Goal: Information Seeking & Learning: Learn about a topic

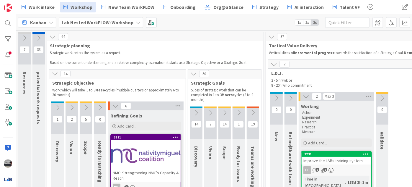
scroll to position [53, 0]
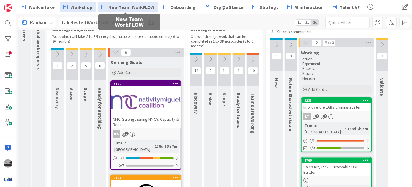
click at [128, 10] on span "New Team WorkFLOW" at bounding box center [131, 7] width 46 height 7
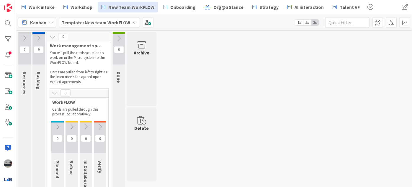
click at [24, 36] on icon at bounding box center [24, 38] width 6 height 6
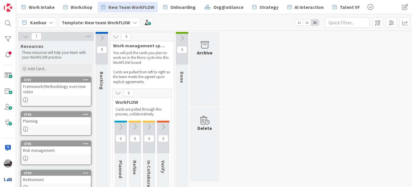
click at [57, 89] on div "Framework/Methodology overview video" at bounding box center [56, 88] width 70 height 13
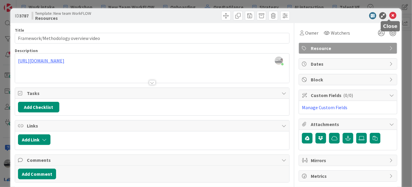
click at [389, 14] on icon at bounding box center [392, 15] width 7 height 7
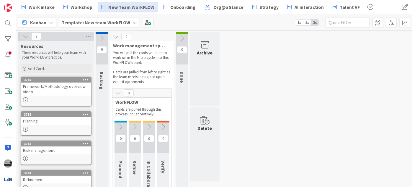
click at [24, 36] on icon at bounding box center [25, 36] width 6 height 6
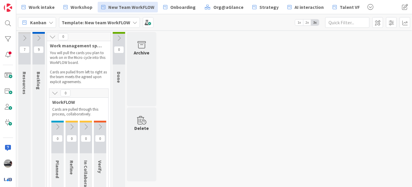
click at [39, 37] on icon at bounding box center [38, 38] width 6 height 6
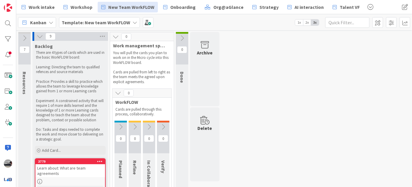
click at [122, 126] on icon at bounding box center [120, 126] width 6 height 6
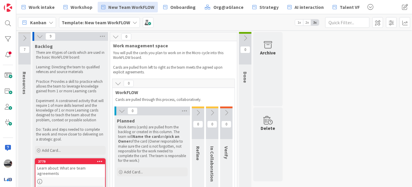
click at [196, 111] on icon at bounding box center [198, 112] width 6 height 6
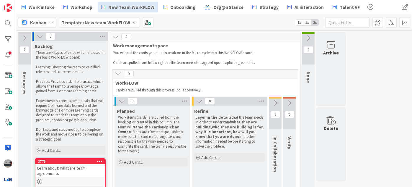
click at [277, 101] on icon at bounding box center [275, 102] width 6 height 6
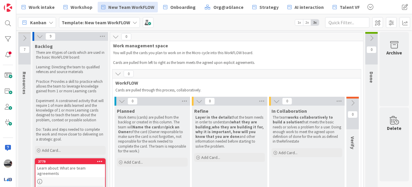
click at [352, 105] on icon at bounding box center [353, 102] width 6 height 6
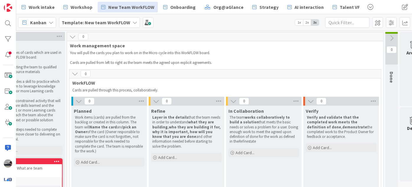
scroll to position [0, 66]
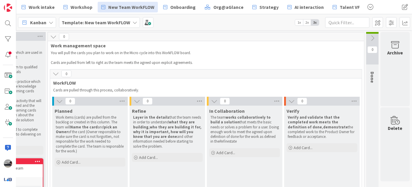
click at [370, 37] on icon at bounding box center [372, 38] width 6 height 6
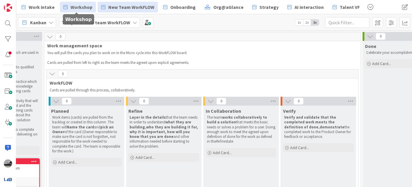
click at [79, 5] on span "Workshop" at bounding box center [82, 7] width 22 height 7
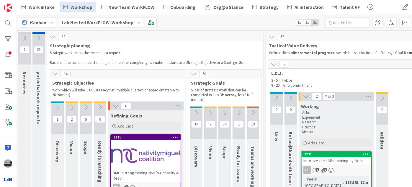
click at [112, 107] on icon at bounding box center [115, 105] width 6 height 6
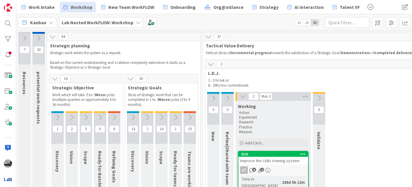
click at [243, 96] on icon at bounding box center [243, 96] width 6 height 6
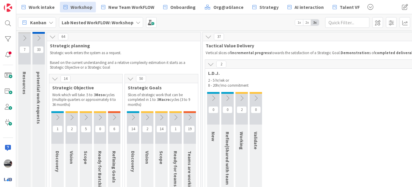
click at [208, 62] on icon at bounding box center [211, 64] width 6 height 6
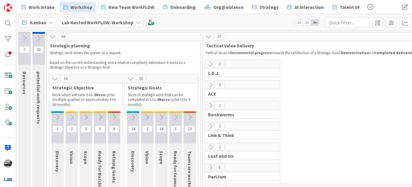
click at [53, 37] on icon at bounding box center [52, 36] width 6 height 6
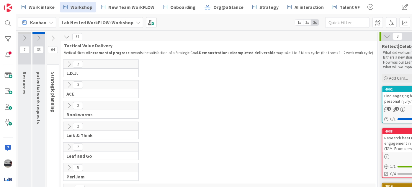
click at [67, 35] on icon at bounding box center [66, 36] width 6 height 6
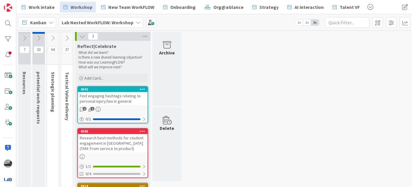
click at [85, 36] on icon at bounding box center [82, 36] width 6 height 6
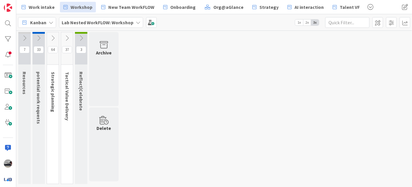
click at [24, 37] on icon at bounding box center [24, 38] width 6 height 6
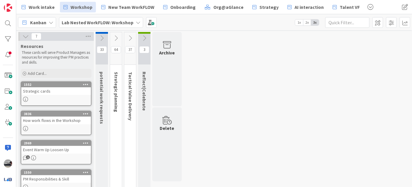
click at [24, 37] on icon at bounding box center [25, 36] width 6 height 6
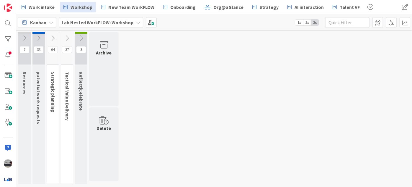
click at [40, 35] on icon at bounding box center [38, 38] width 6 height 6
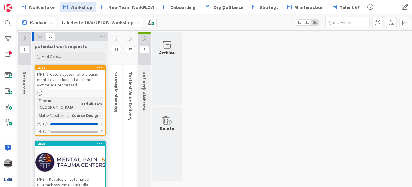
click at [39, 37] on icon at bounding box center [40, 36] width 6 height 6
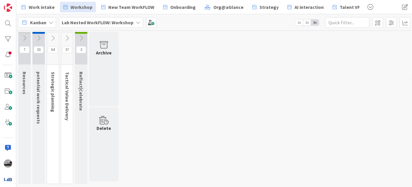
click at [52, 37] on icon at bounding box center [53, 38] width 6 height 6
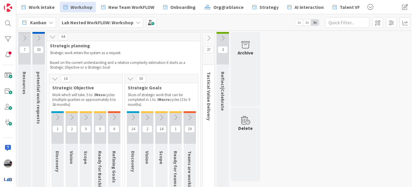
click at [206, 38] on icon at bounding box center [208, 38] width 6 height 6
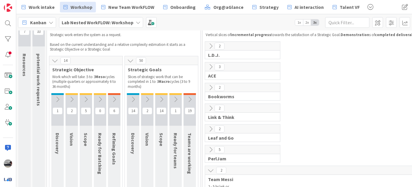
scroll to position [27, 0]
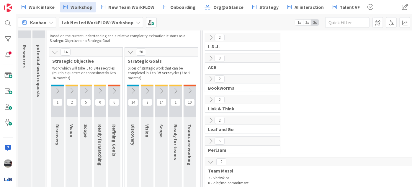
click at [59, 89] on icon at bounding box center [57, 90] width 6 height 6
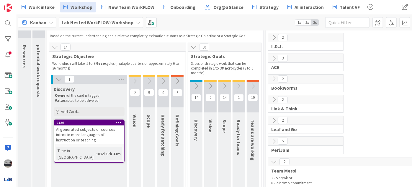
click at [133, 81] on icon at bounding box center [135, 81] width 6 height 6
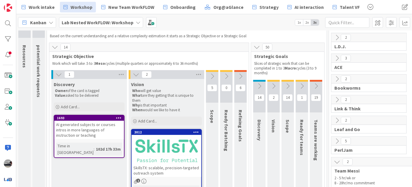
click at [99, 130] on div "AI generated subjects or courses intros in more languages of instruction or tea…" at bounding box center [89, 129] width 70 height 18
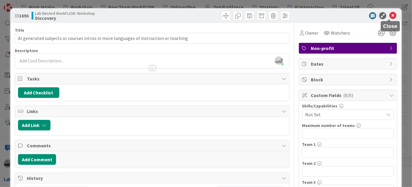
click at [389, 15] on icon at bounding box center [392, 15] width 7 height 7
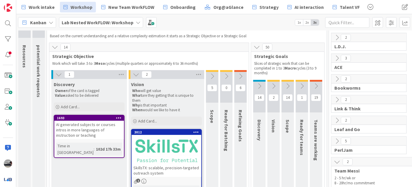
click at [166, 152] on div at bounding box center [167, 150] width 70 height 27
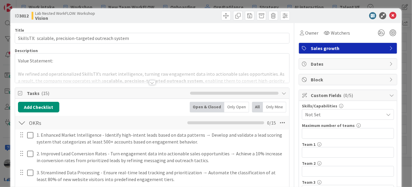
click at [391, 12] on icon at bounding box center [392, 15] width 7 height 7
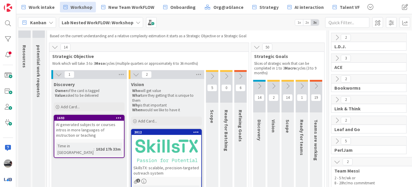
click at [217, 75] on button at bounding box center [212, 76] width 12 height 9
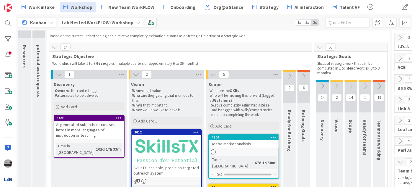
click at [288, 74] on icon at bounding box center [289, 76] width 6 height 6
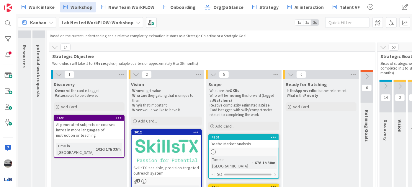
click at [368, 78] on icon at bounding box center [367, 76] width 6 height 6
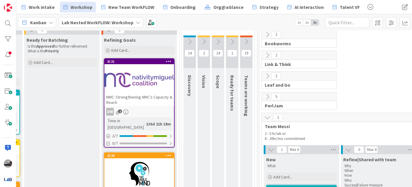
scroll to position [80, 259]
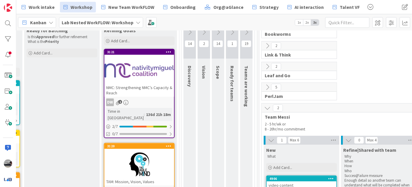
click at [151, 76] on div at bounding box center [140, 70] width 70 height 27
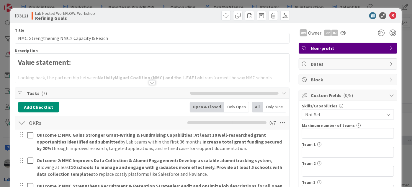
click at [150, 82] on div at bounding box center [152, 82] width 6 height 5
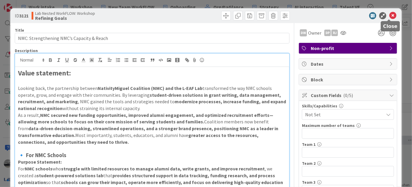
click at [389, 16] on icon at bounding box center [392, 15] width 7 height 7
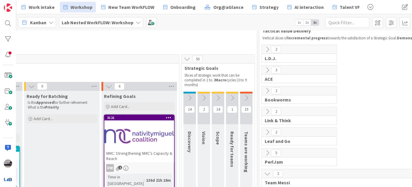
scroll to position [0, 259]
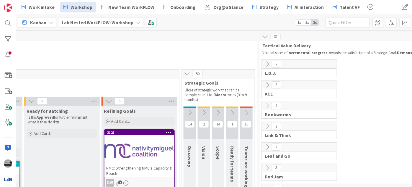
click at [187, 107] on div at bounding box center [190, 107] width 12 height 2
click at [190, 112] on icon at bounding box center [190, 112] width 6 height 6
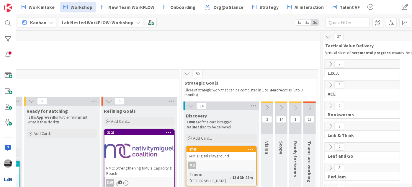
click at [297, 107] on icon at bounding box center [295, 107] width 6 height 6
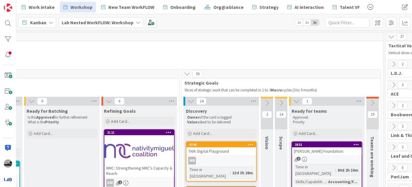
click at [375, 103] on icon at bounding box center [373, 102] width 6 height 6
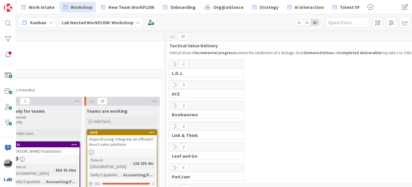
scroll to position [0, 541]
click at [176, 61] on icon at bounding box center [175, 64] width 6 height 6
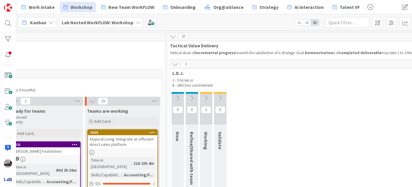
click at [204, 101] on button at bounding box center [206, 98] width 12 height 9
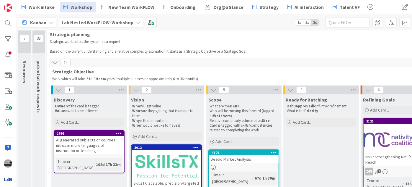
scroll to position [0, 0]
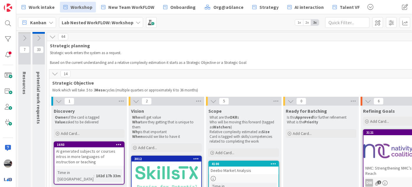
click at [119, 22] on b "Lab Nested WorkFLOW: Workshop" at bounding box center [98, 22] width 72 height 6
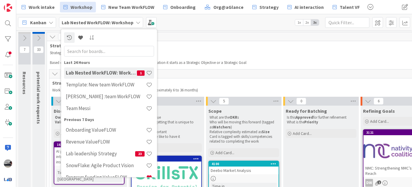
drag, startPoint x: 114, startPoint y: 52, endPoint x: 123, endPoint y: 45, distance: 12.0
click at [115, 50] on input "text" at bounding box center [109, 50] width 90 height 11
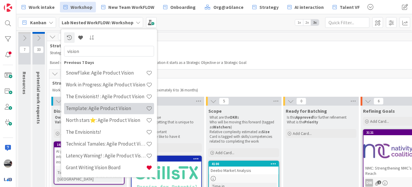
type input "vision"
click at [96, 113] on div "Template: Agile Product Vision" at bounding box center [109, 107] width 90 height 11
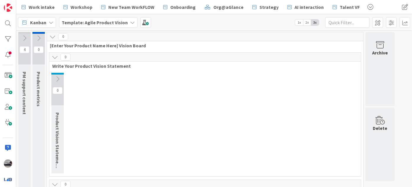
click at [53, 37] on icon at bounding box center [52, 36] width 6 height 6
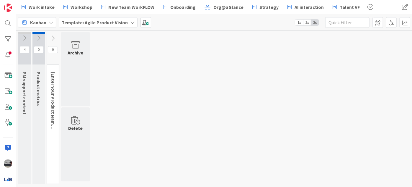
click at [23, 37] on icon at bounding box center [24, 38] width 6 height 6
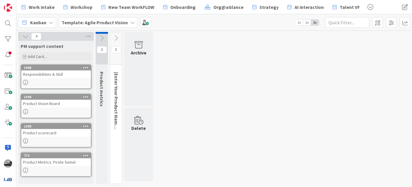
click at [46, 74] on div "Responsibilities & Skill" at bounding box center [56, 74] width 70 height 8
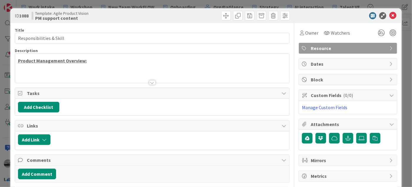
click at [149, 81] on div at bounding box center [152, 82] width 6 height 5
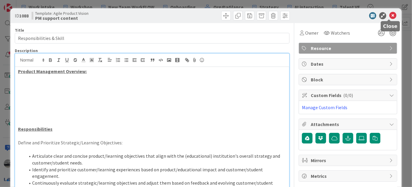
click at [389, 14] on icon at bounding box center [392, 15] width 7 height 7
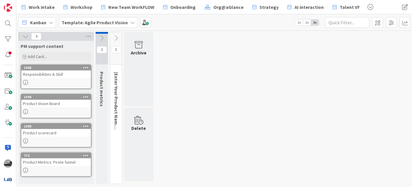
click at [24, 37] on icon at bounding box center [25, 36] width 6 height 6
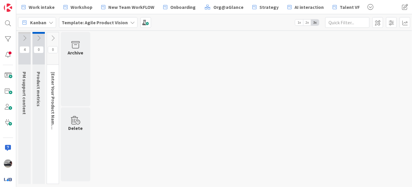
click at [40, 37] on icon at bounding box center [38, 38] width 6 height 6
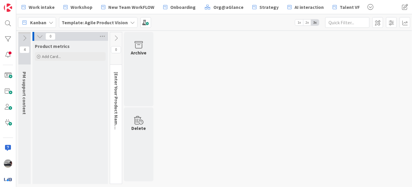
click at [41, 37] on icon at bounding box center [40, 36] width 6 height 6
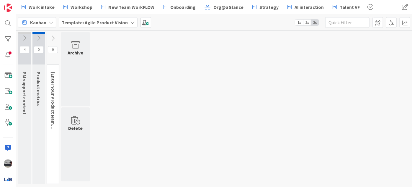
click at [53, 36] on icon at bounding box center [53, 38] width 6 height 6
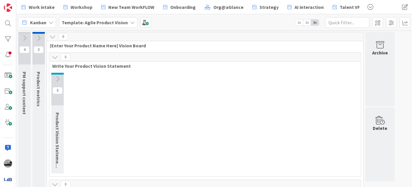
click at [58, 77] on icon at bounding box center [57, 79] width 6 height 6
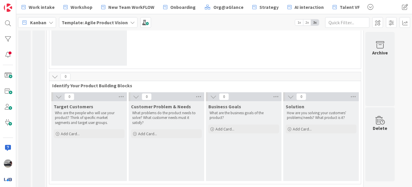
scroll to position [98, 0]
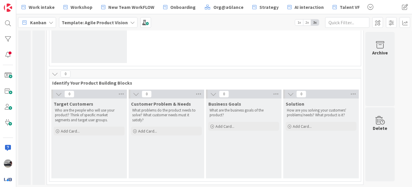
click at [107, 24] on b "Template: Agile Product Vision" at bounding box center [95, 22] width 66 height 6
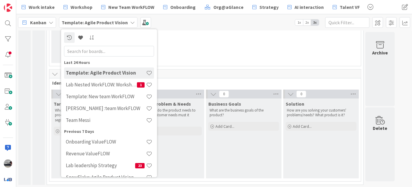
click at [105, 50] on input "text" at bounding box center [109, 50] width 90 height 11
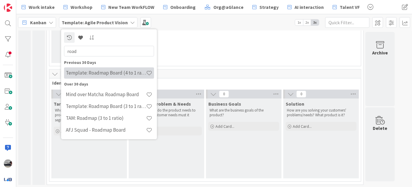
type input "road"
click at [110, 72] on h4 "Template: Roadmap Board (4 to 1 ratio or Annual/Quarterly view)" at bounding box center [106, 73] width 80 height 6
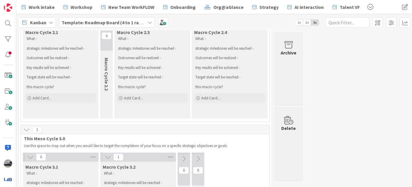
scroll to position [107, 0]
